Goal: Information Seeking & Learning: Learn about a topic

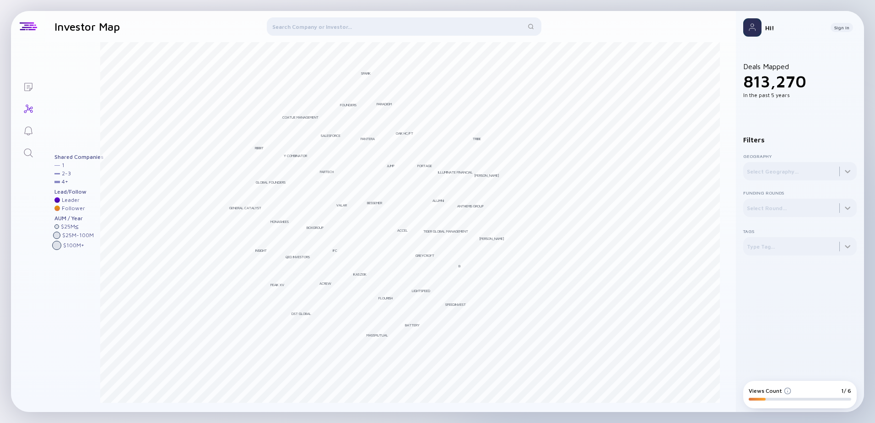
click at [442, 23] on div at bounding box center [404, 28] width 275 height 22
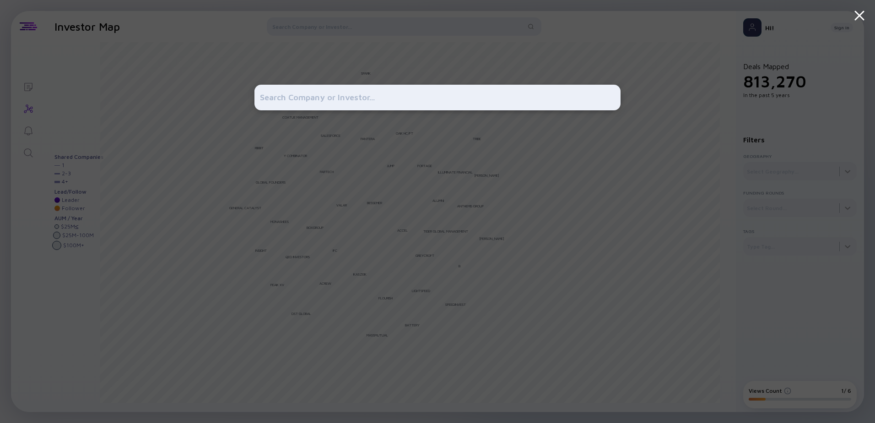
click at [558, 48] on div at bounding box center [437, 211] width 366 height 423
click at [664, 117] on div at bounding box center [437, 211] width 875 height 423
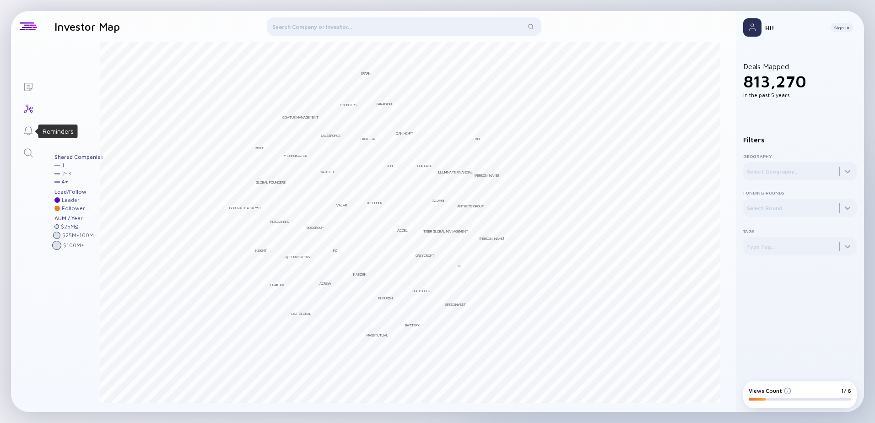
click at [31, 128] on icon "Reminders" at bounding box center [28, 130] width 8 height 9
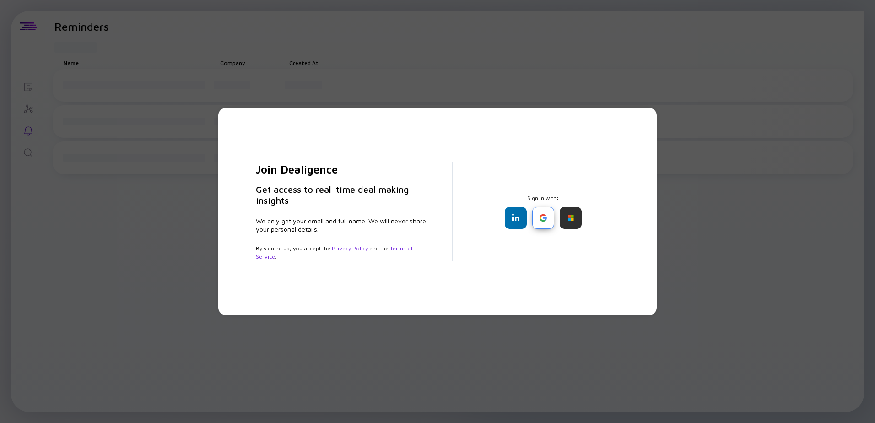
click at [546, 223] on div at bounding box center [543, 218] width 22 height 22
click at [548, 221] on div at bounding box center [543, 218] width 22 height 22
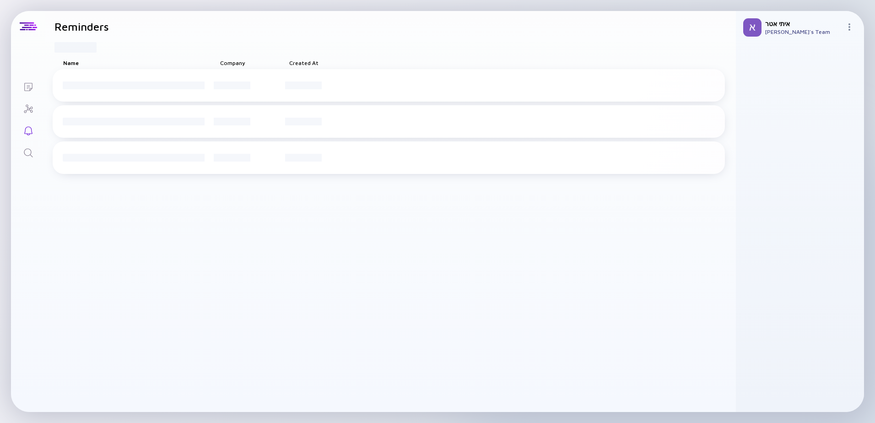
click at [28, 86] on icon "Lists" at bounding box center [28, 86] width 11 height 11
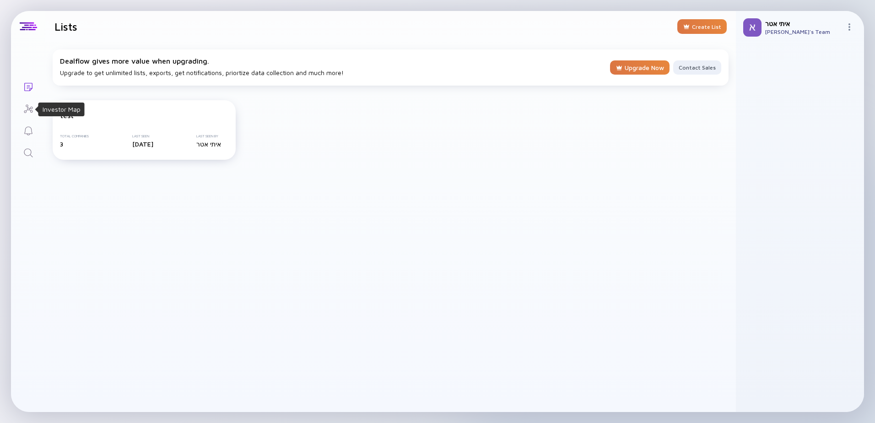
click at [32, 108] on icon "Investor Map" at bounding box center [28, 108] width 9 height 8
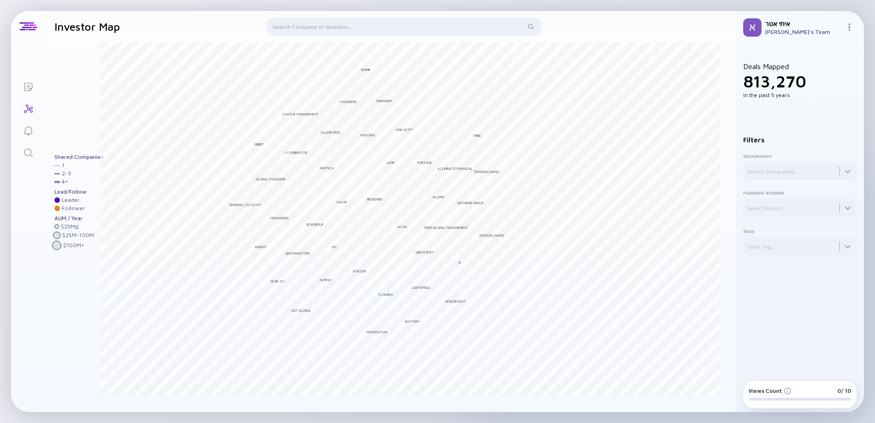
click at [27, 126] on icon "Reminders" at bounding box center [28, 130] width 11 height 11
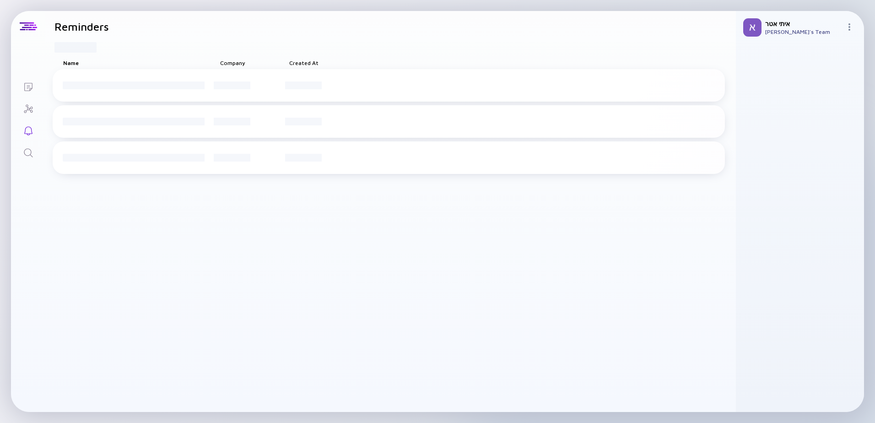
click at [27, 107] on icon "Investor Map" at bounding box center [28, 108] width 11 height 11
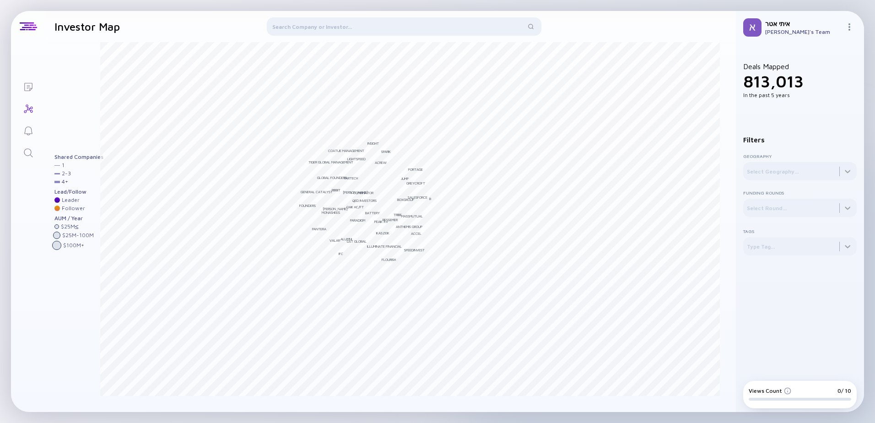
click at [328, 24] on div at bounding box center [404, 28] width 275 height 22
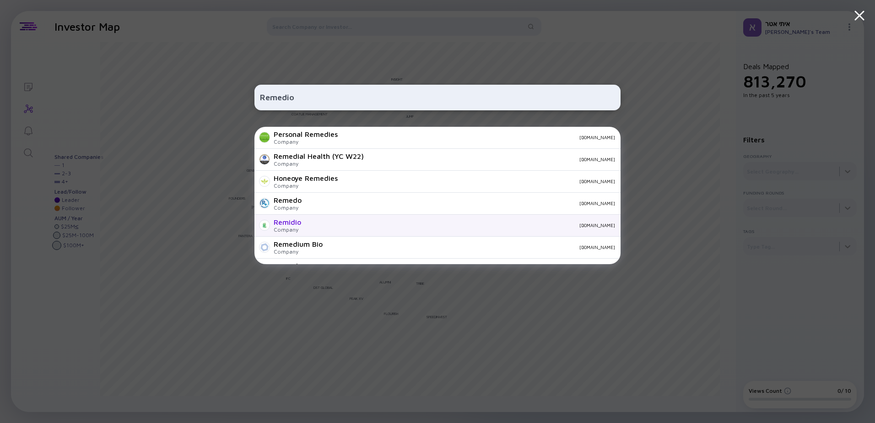
type input "Remedio"
click at [304, 226] on div "Remidio Company remidio.com" at bounding box center [437, 226] width 366 height 22
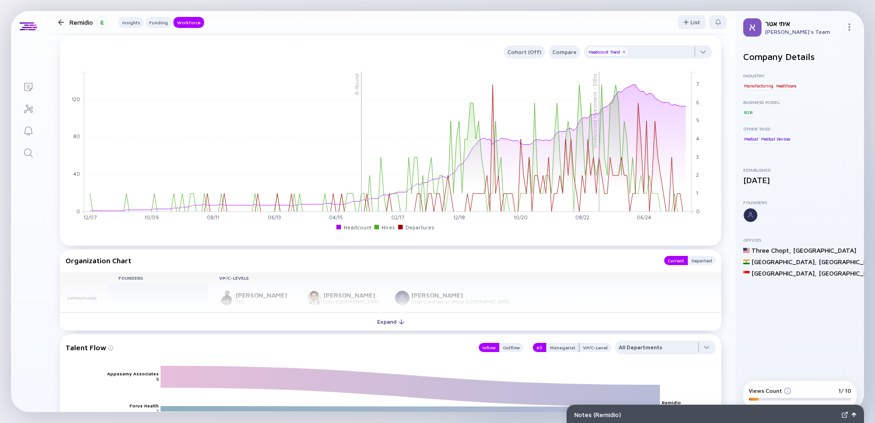
scroll to position [686, 0]
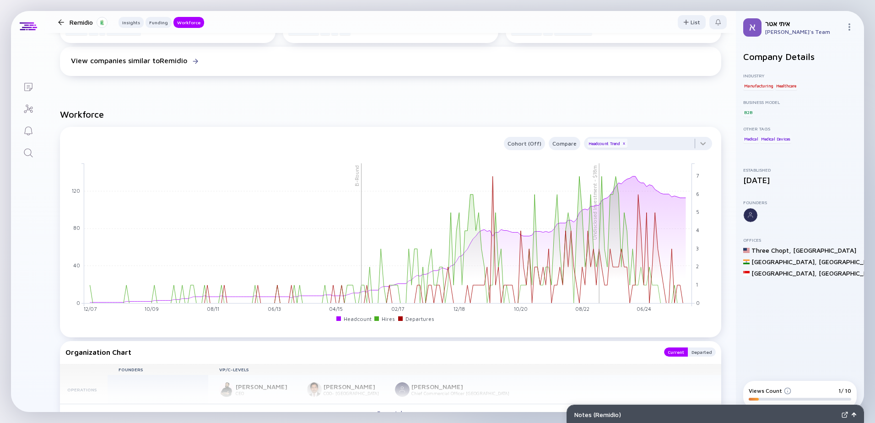
click at [55, 19] on div at bounding box center [60, 22] width 13 height 6
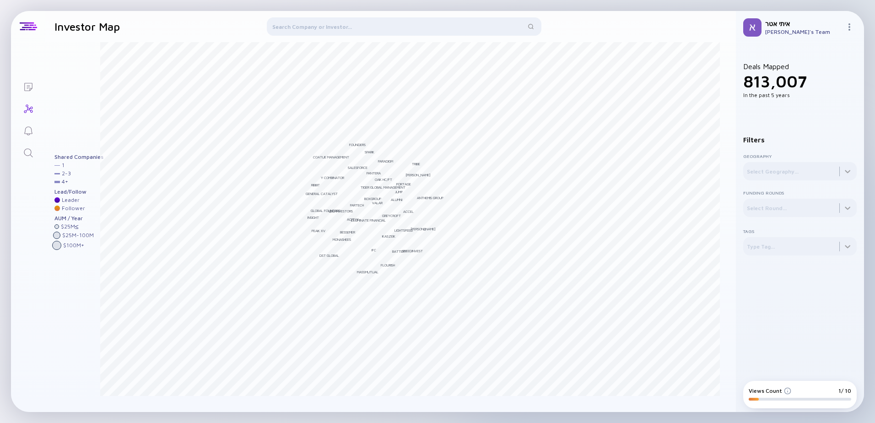
click at [381, 19] on div at bounding box center [404, 28] width 275 height 22
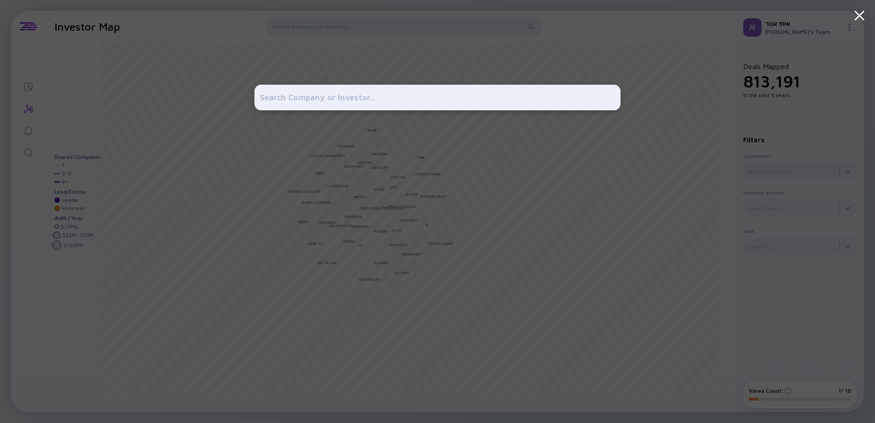
type input "Irregular"
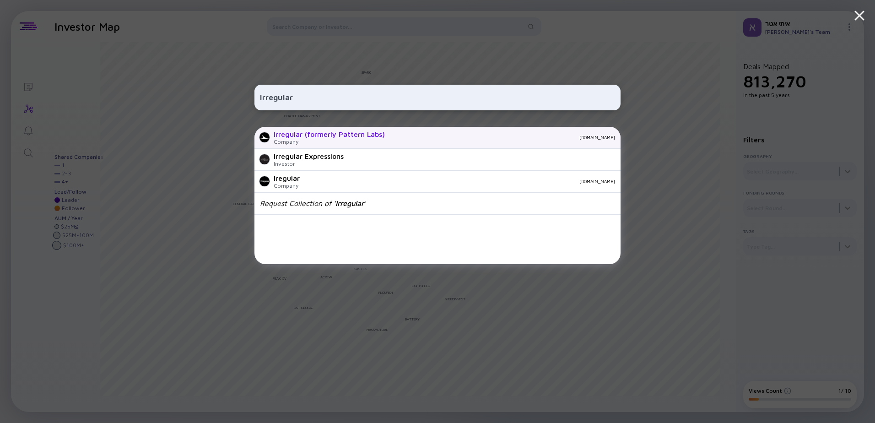
click at [332, 142] on div "Company" at bounding box center [329, 141] width 111 height 7
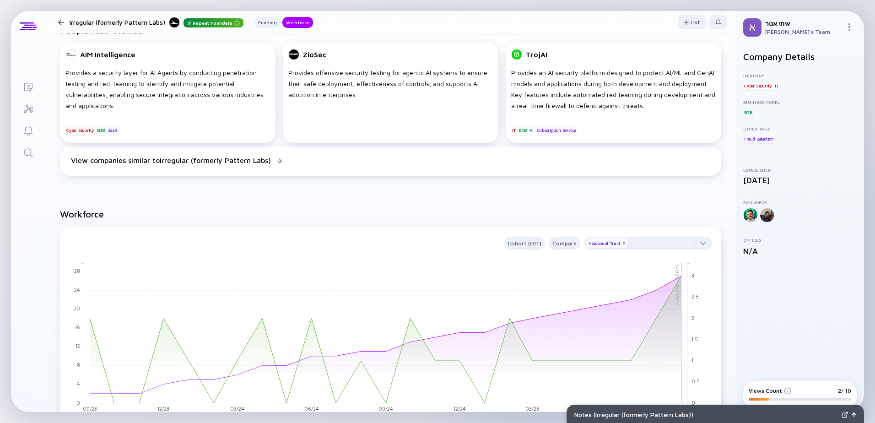
scroll to position [549, 0]
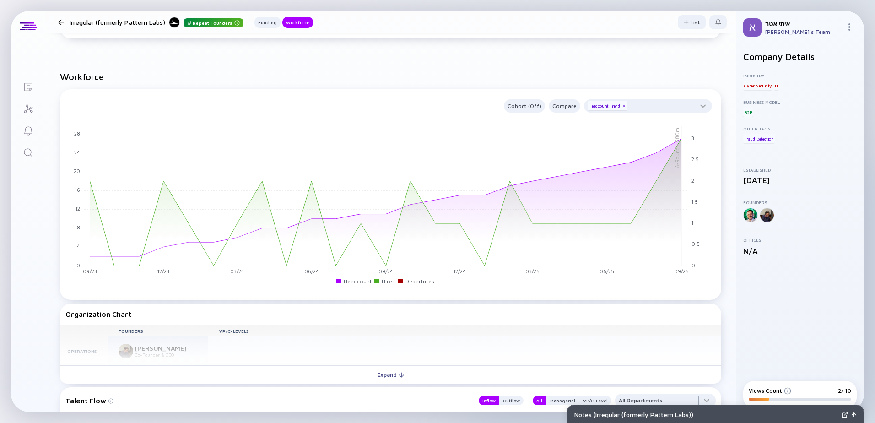
click at [64, 22] on div at bounding box center [61, 22] width 6 height 6
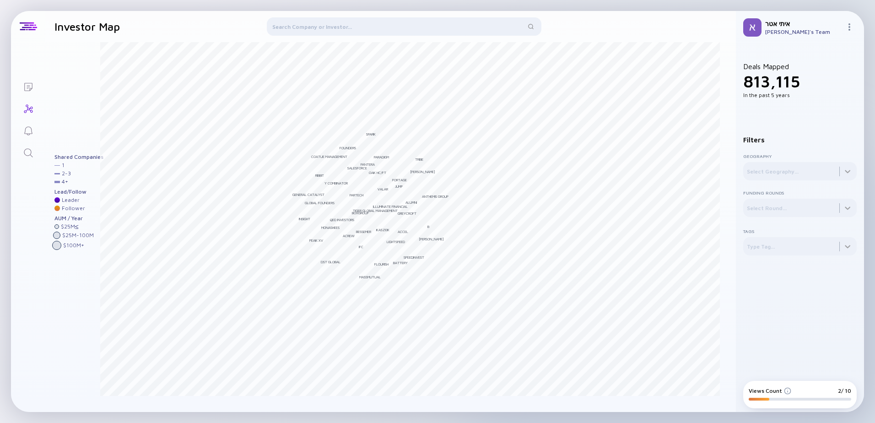
click at [360, 32] on div at bounding box center [404, 28] width 275 height 22
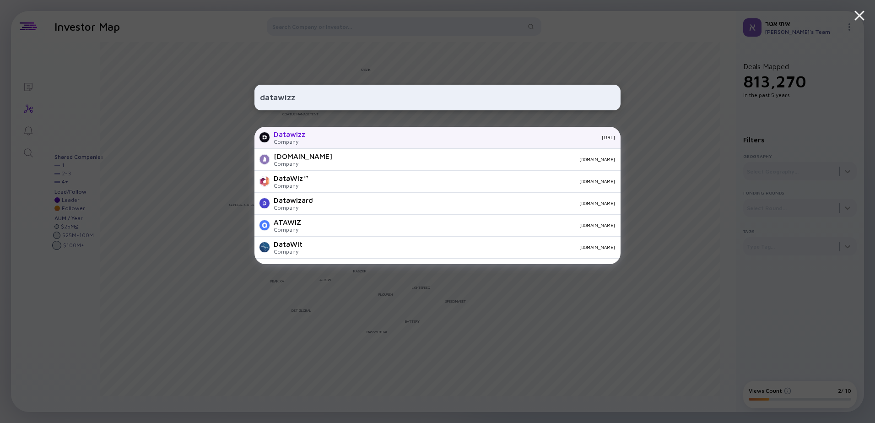
type input "datawizz"
click at [346, 138] on div "datawizz.ai" at bounding box center [464, 137] width 302 height 5
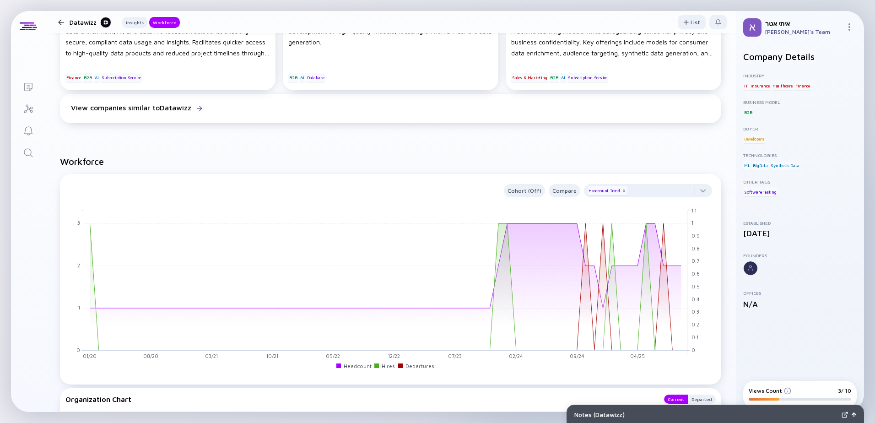
scroll to position [458, 0]
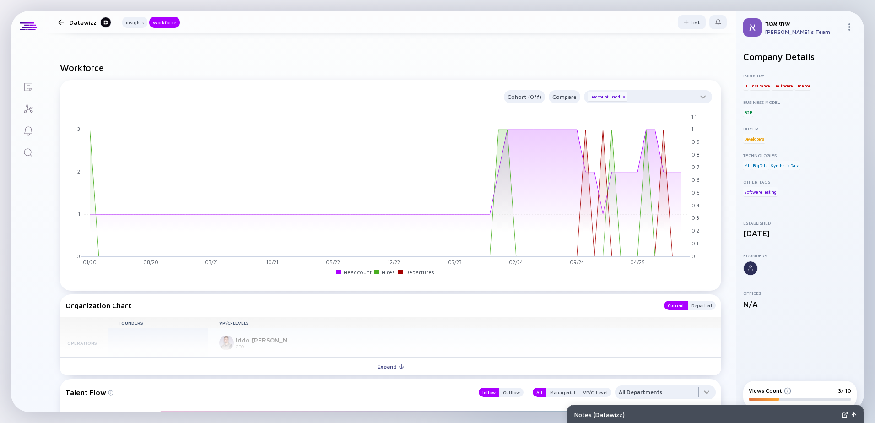
click at [61, 23] on div at bounding box center [61, 22] width 6 height 6
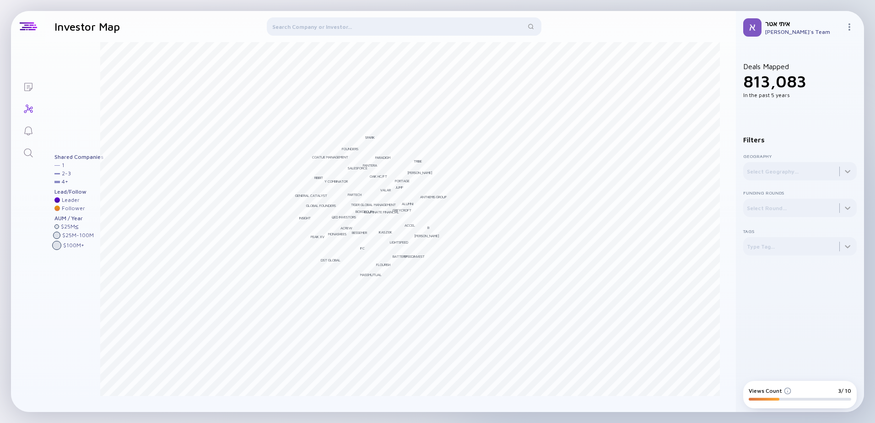
click at [300, 26] on div at bounding box center [404, 28] width 275 height 22
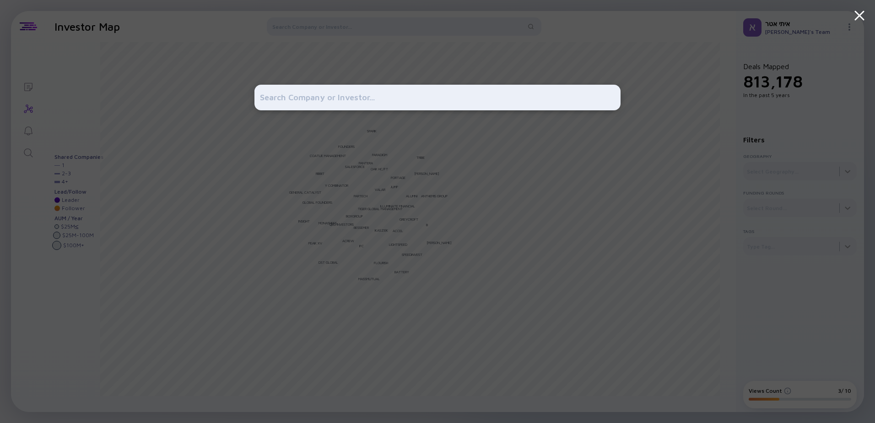
type input "Commcrete"
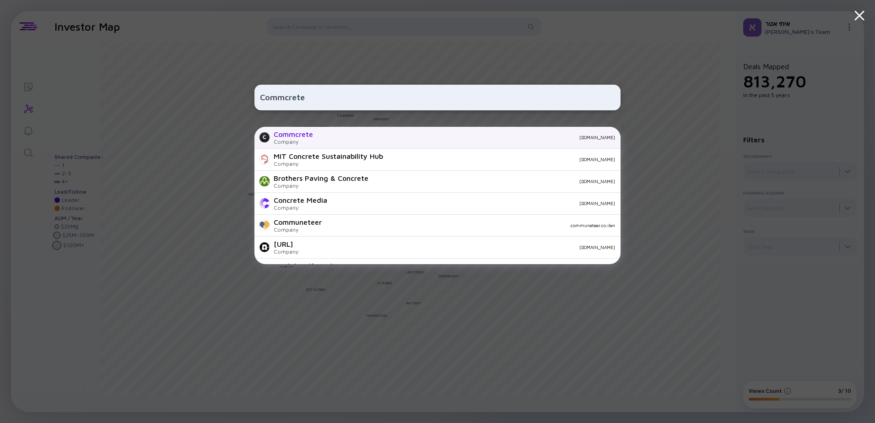
click at [435, 138] on div "commcrete.com" at bounding box center [467, 137] width 295 height 5
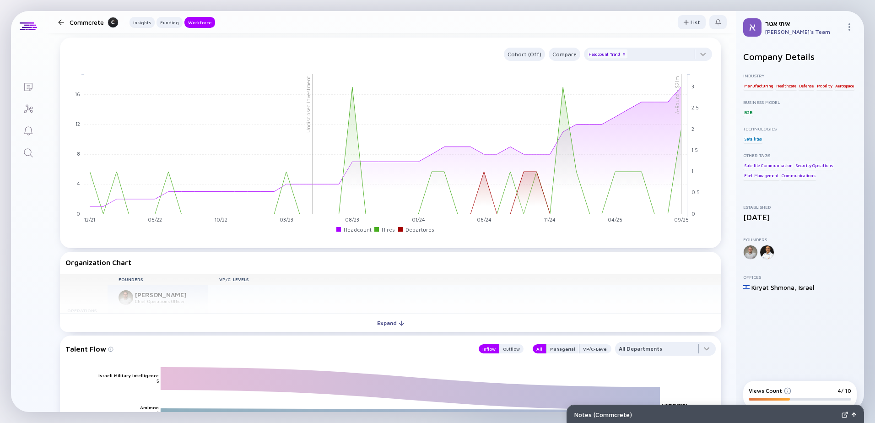
scroll to position [732, 0]
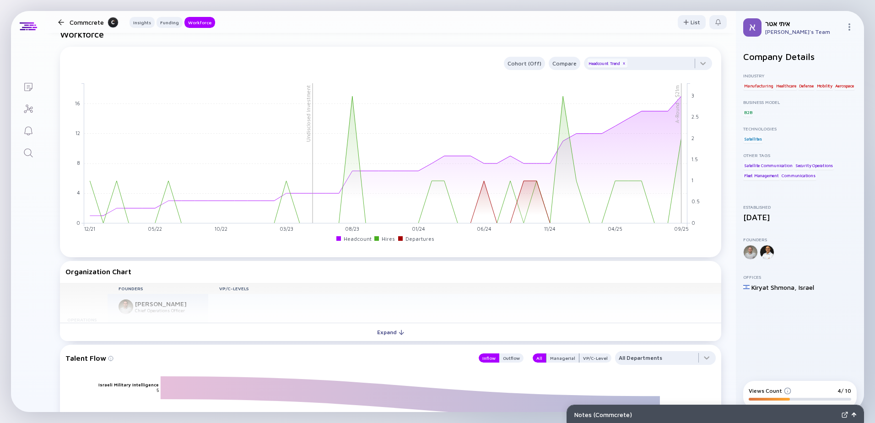
click at [56, 23] on div at bounding box center [60, 22] width 13 height 6
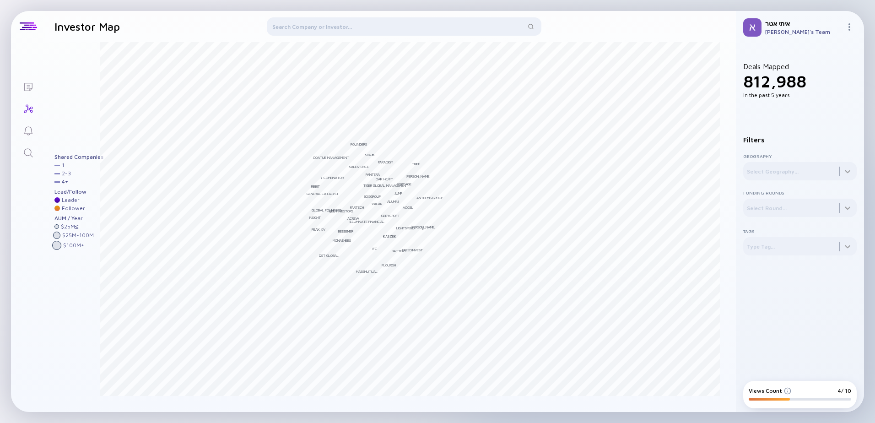
click at [286, 26] on div at bounding box center [404, 28] width 275 height 22
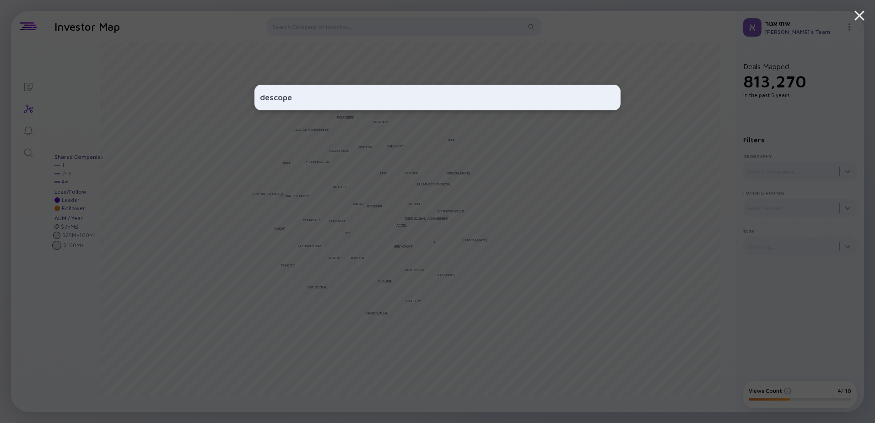
type input "descope"
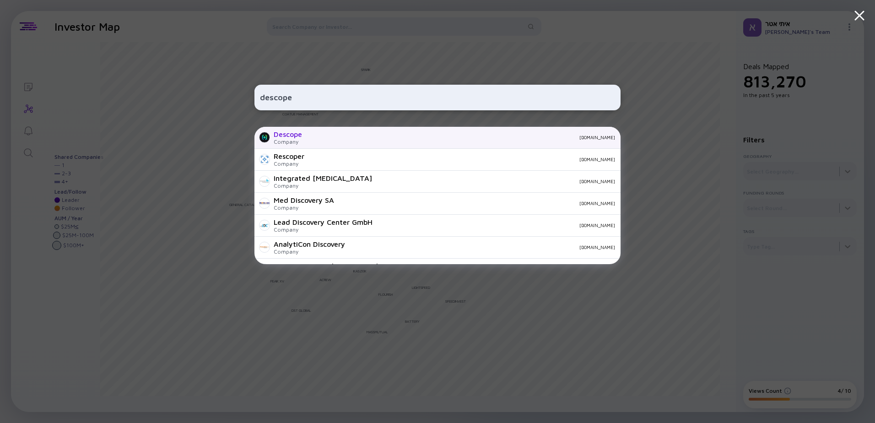
click at [316, 136] on div "descope.com" at bounding box center [462, 137] width 306 height 5
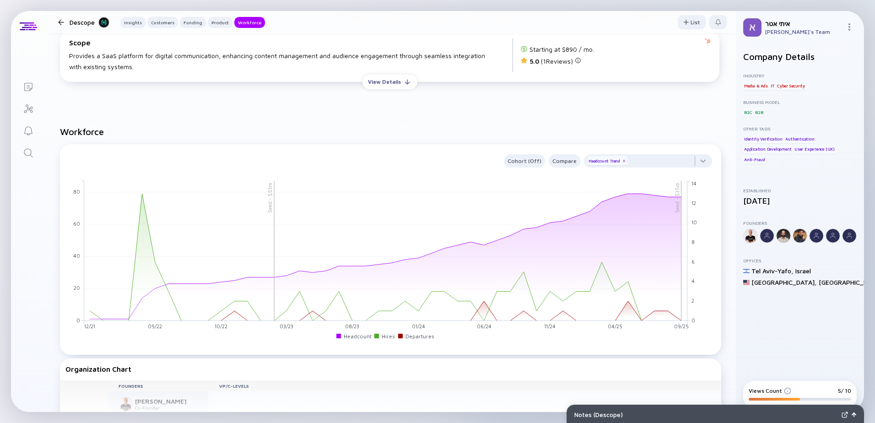
scroll to position [915, 0]
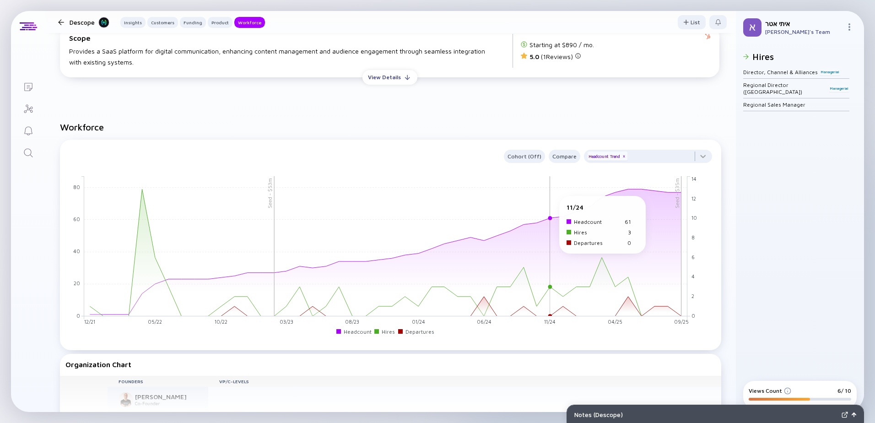
scroll to position [961, 0]
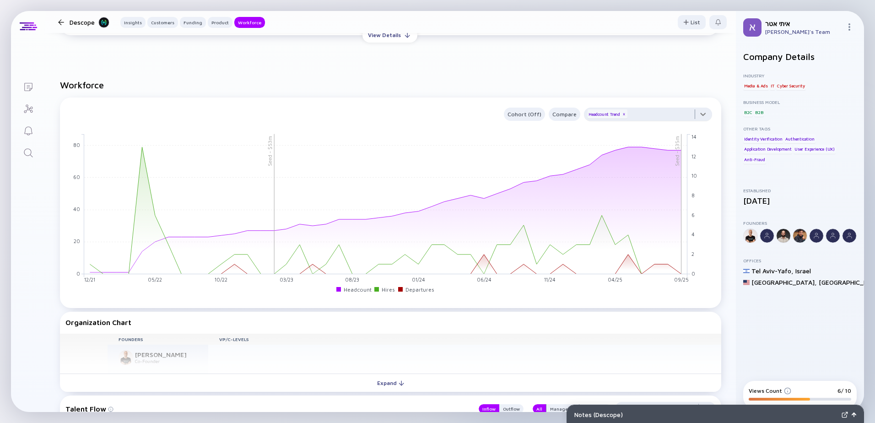
click at [699, 116] on div at bounding box center [648, 117] width 128 height 18
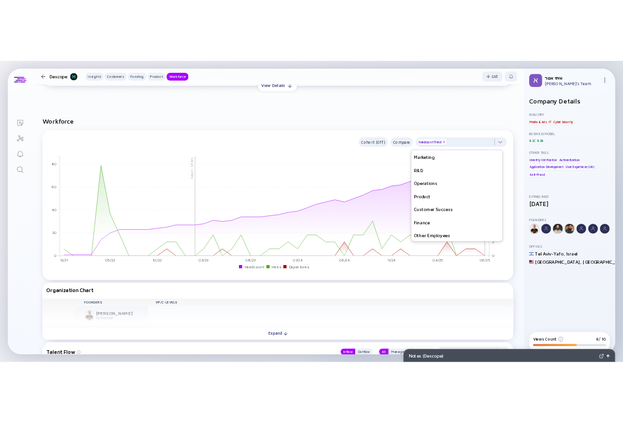
scroll to position [66, 0]
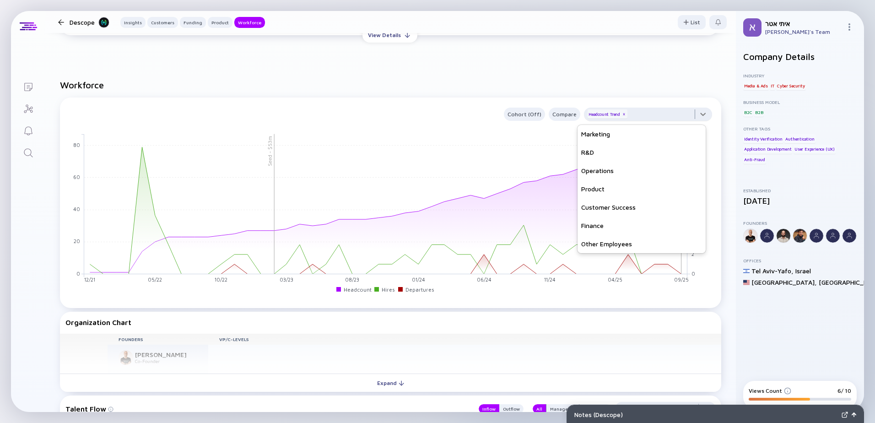
click at [702, 113] on div at bounding box center [648, 117] width 128 height 18
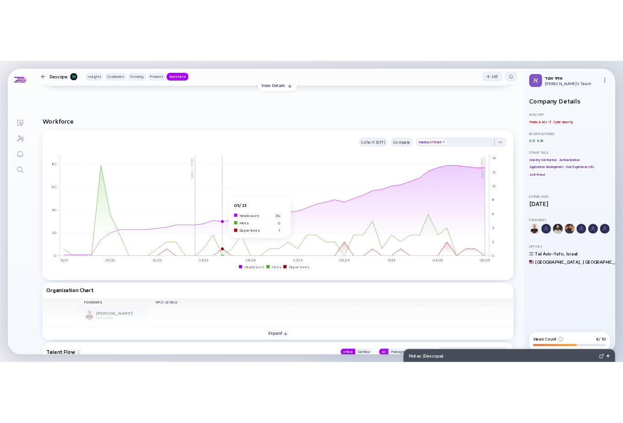
scroll to position [1046, 0]
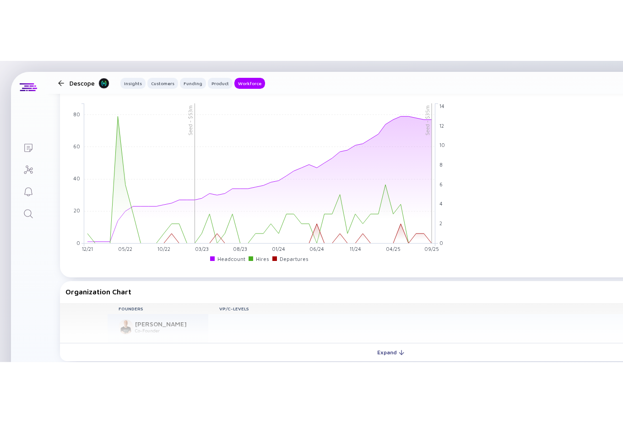
scroll to position [967, 0]
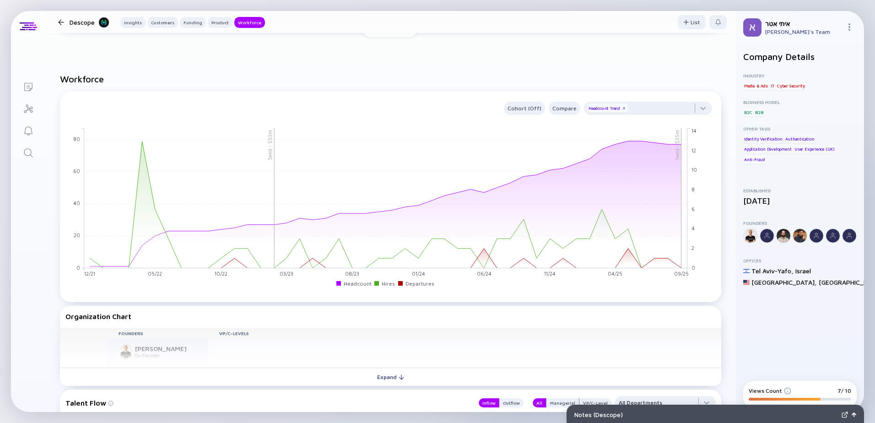
drag, startPoint x: 831, startPoint y: 0, endPoint x: 766, endPoint y: 420, distance: 425.0
click at [622, 420] on div "Notes ( Descope )" at bounding box center [715, 414] width 297 height 18
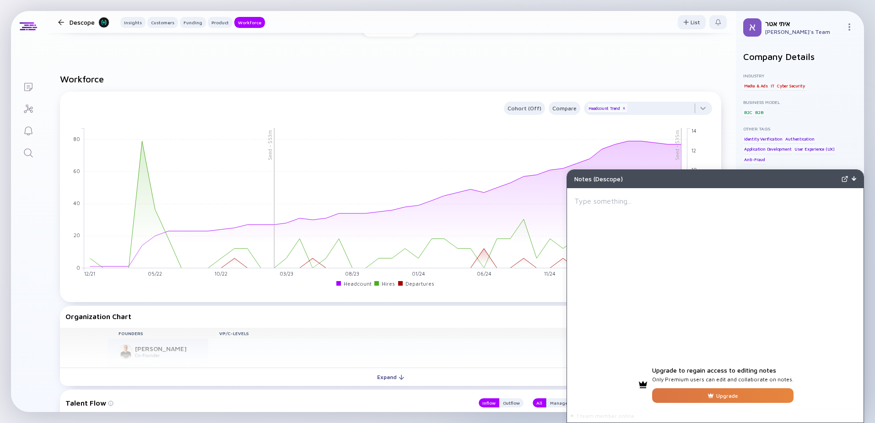
click at [622, 180] on img at bounding box center [854, 178] width 5 height 5
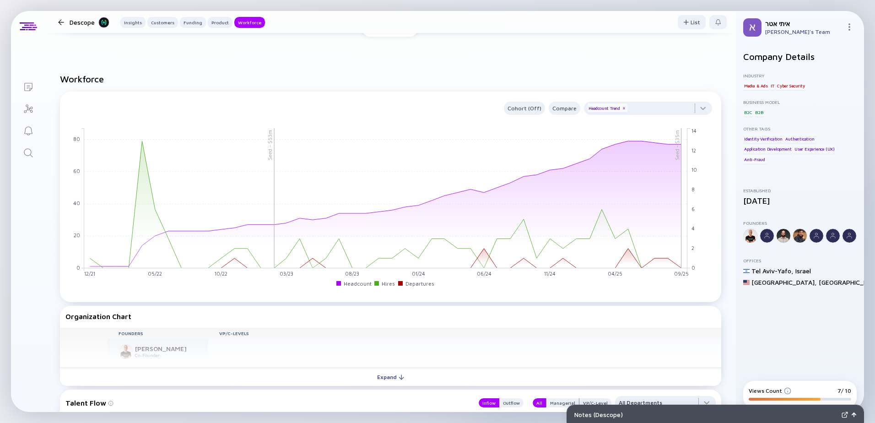
drag, startPoint x: 853, startPoint y: 0, endPoint x: 775, endPoint y: 365, distance: 373.4
click at [622, 365] on div "Company Details Industry Media & Ads IT Cyber Security Business Model B2C B2B O…" at bounding box center [799, 210] width 113 height 318
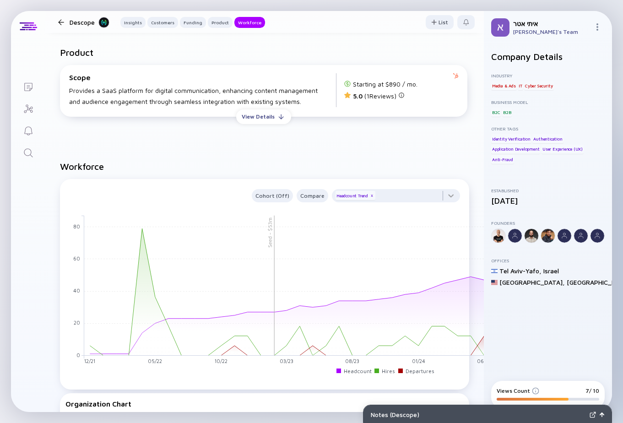
scroll to position [1052, 0]
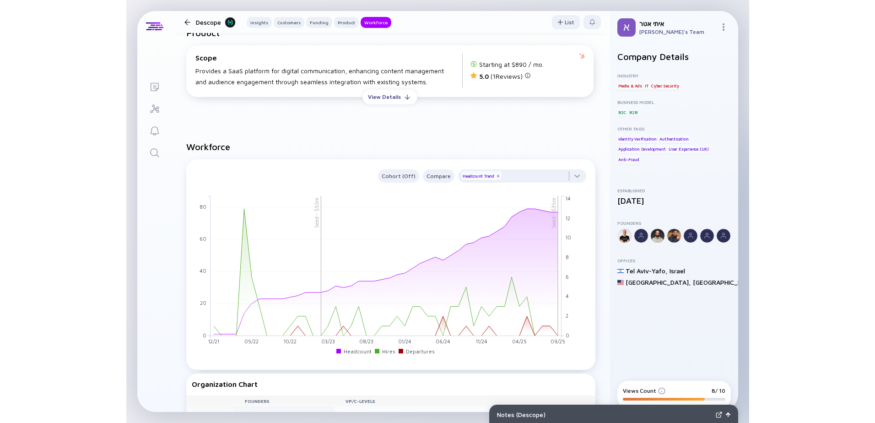
scroll to position [1052, 0]
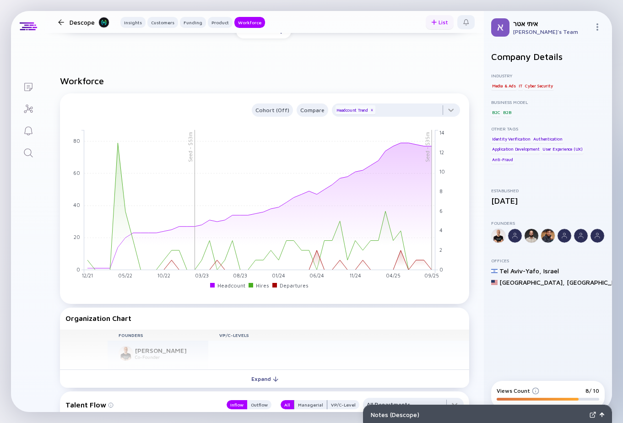
click at [438, 22] on div "List" at bounding box center [440, 22] width 28 height 14
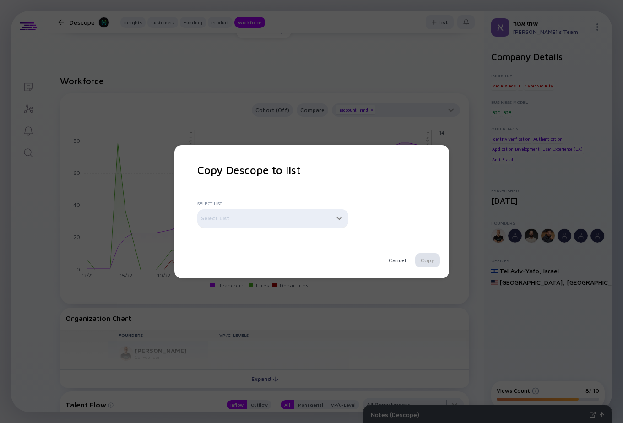
click at [304, 216] on div at bounding box center [272, 218] width 151 height 18
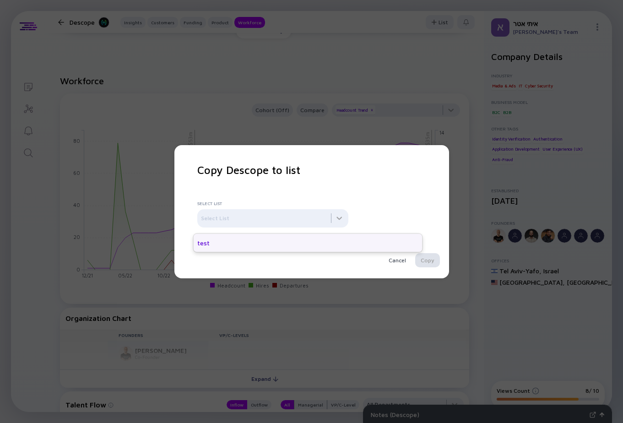
click at [318, 240] on div "test" at bounding box center [308, 243] width 229 height 18
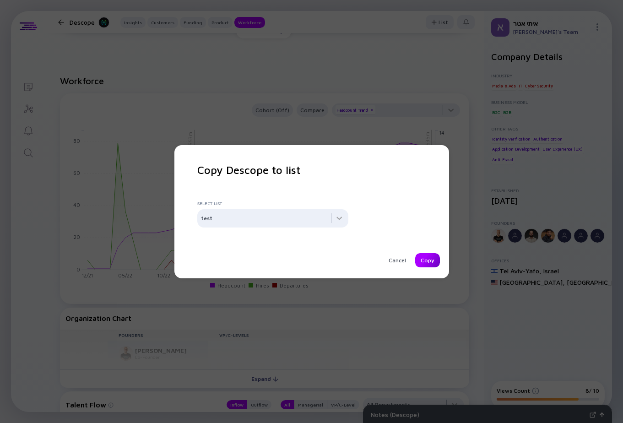
click at [424, 261] on div "Copy" at bounding box center [427, 260] width 25 height 14
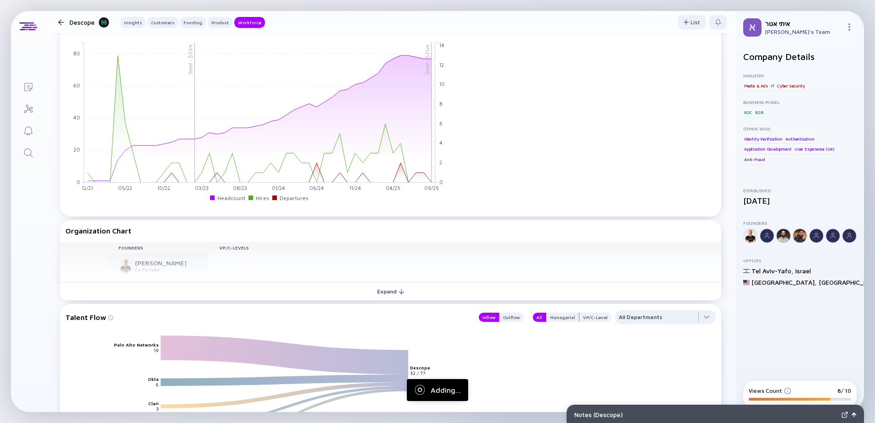
scroll to position [967, 0]
